Goal: Information Seeking & Learning: Learn about a topic

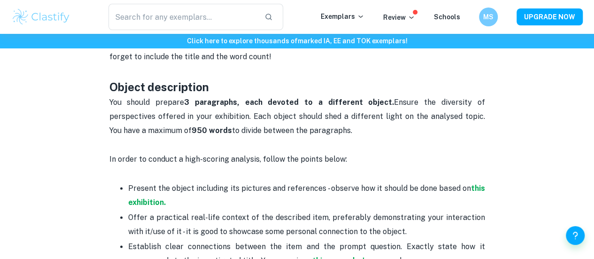
scroll to position [510, 0]
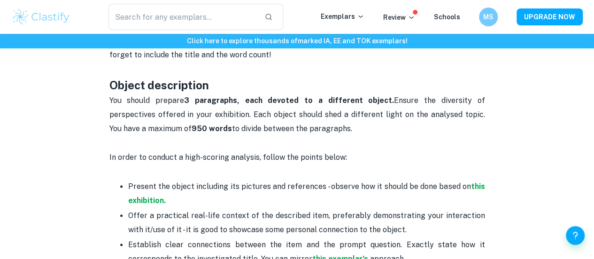
click at [466, 192] on p "Present the object including its pictures and references - observe how it shoul…" at bounding box center [306, 193] width 357 height 29
click at [474, 191] on strong "this exhibition." at bounding box center [306, 193] width 357 height 23
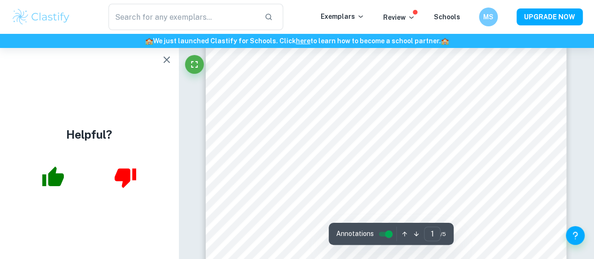
scroll to position [165, 0]
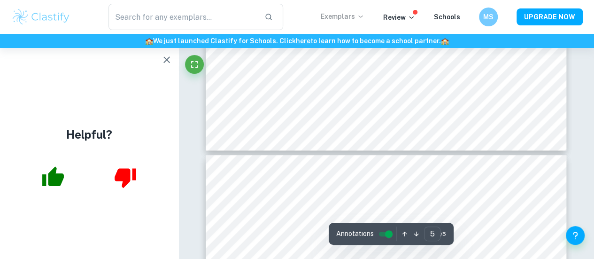
type input "4"
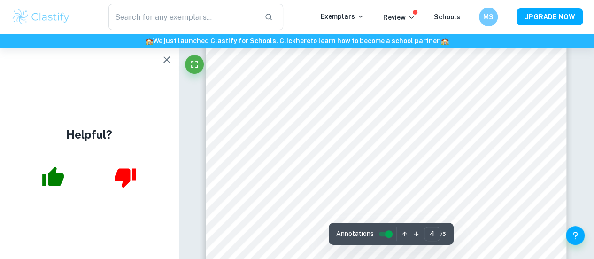
scroll to position [1938, 0]
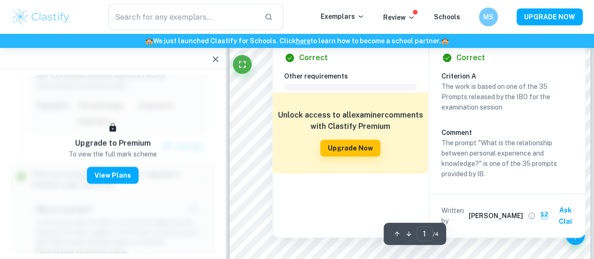
scroll to position [91, 0]
click at [288, 202] on div "Other requirements Comment Unlock access to all examiner comments with Clastify…" at bounding box center [354, 149] width 140 height 159
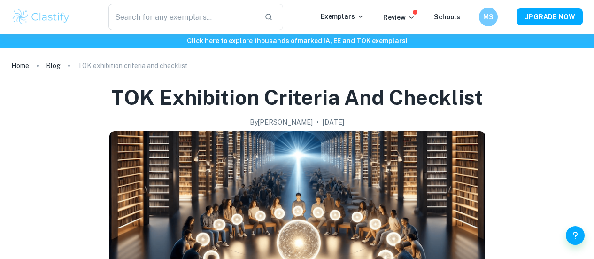
scroll to position [369, 0]
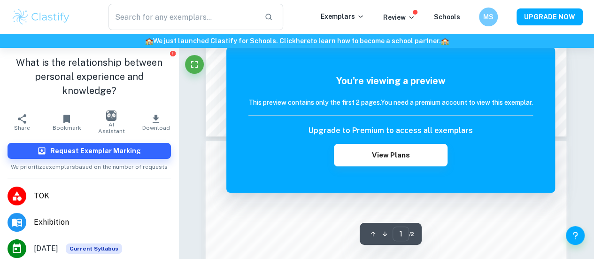
scroll to position [436, 0]
